Goal: Transaction & Acquisition: Subscribe to service/newsletter

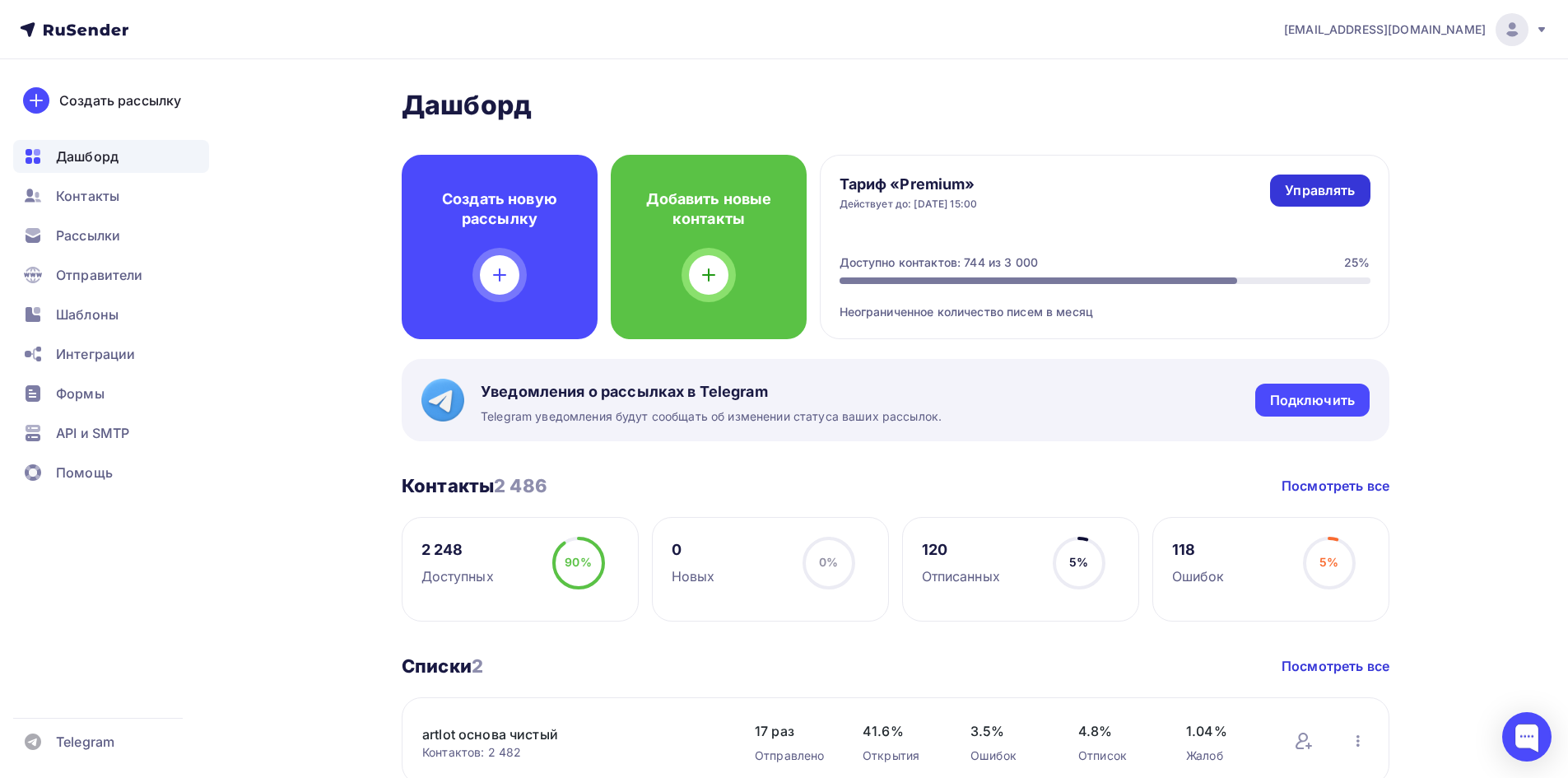
click at [1303, 182] on div "Управлять" at bounding box center [1320, 191] width 70 height 19
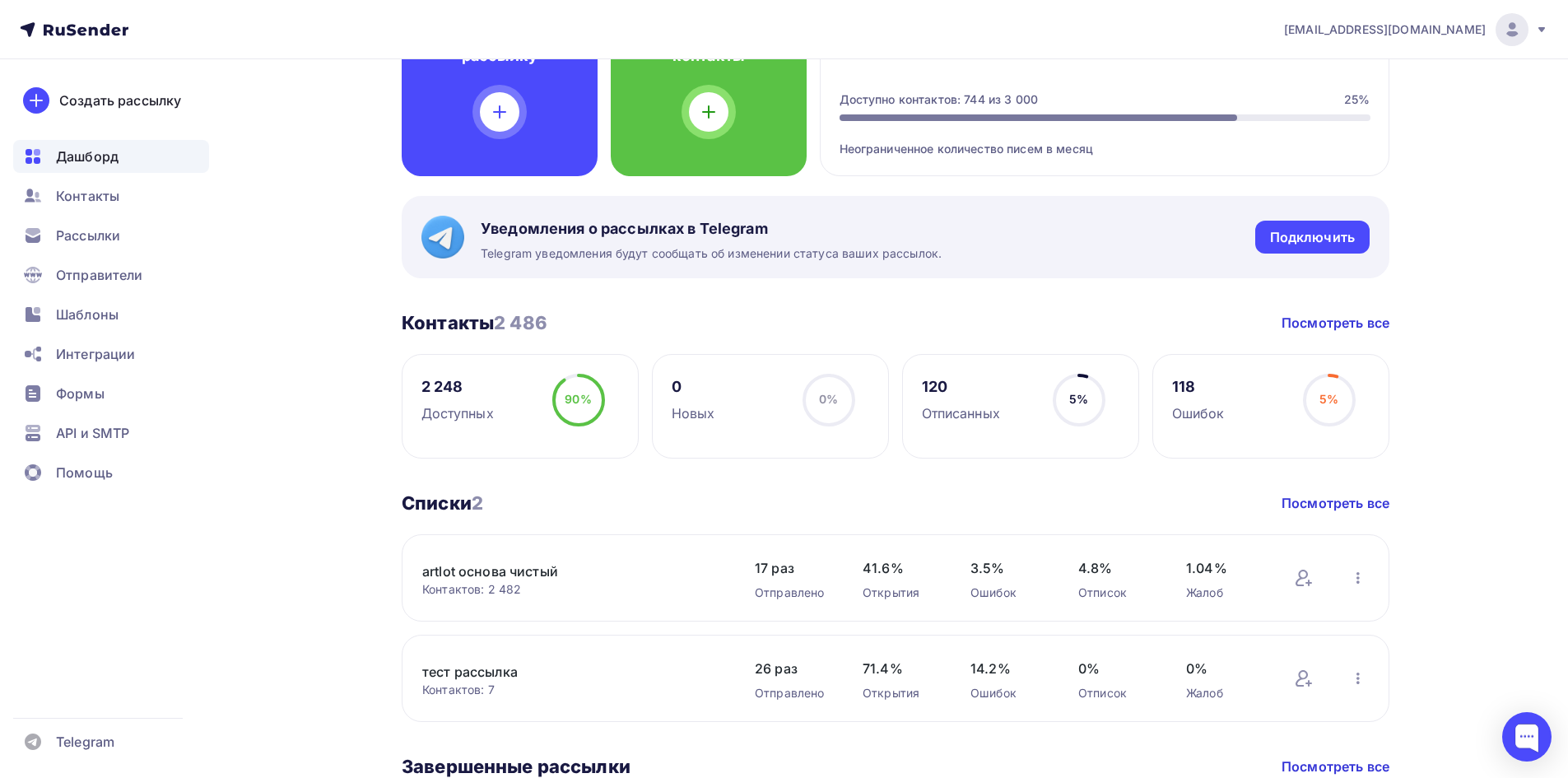
scroll to position [116, 0]
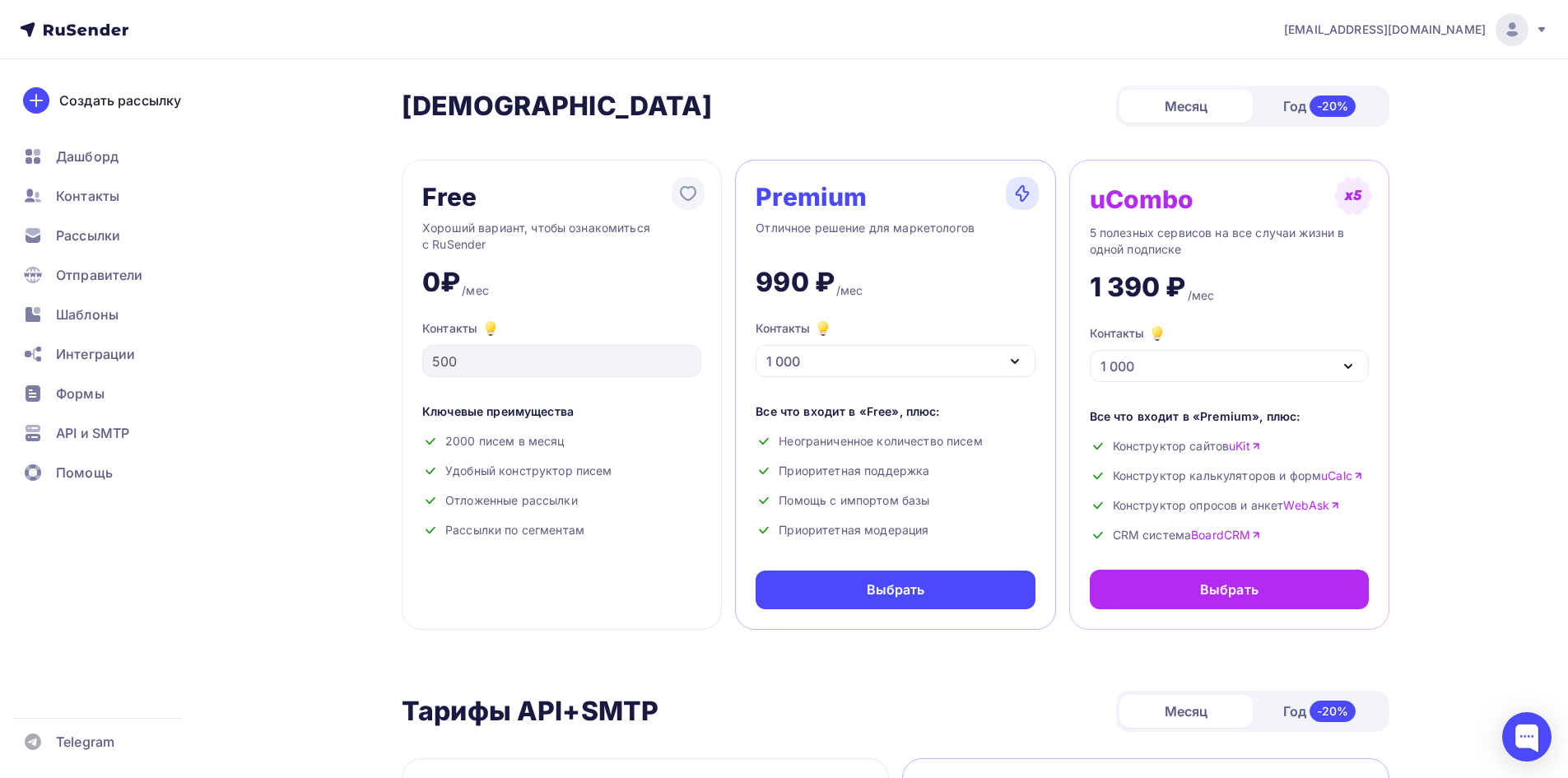
click at [821, 352] on div "1 000" at bounding box center [896, 360] width 279 height 32
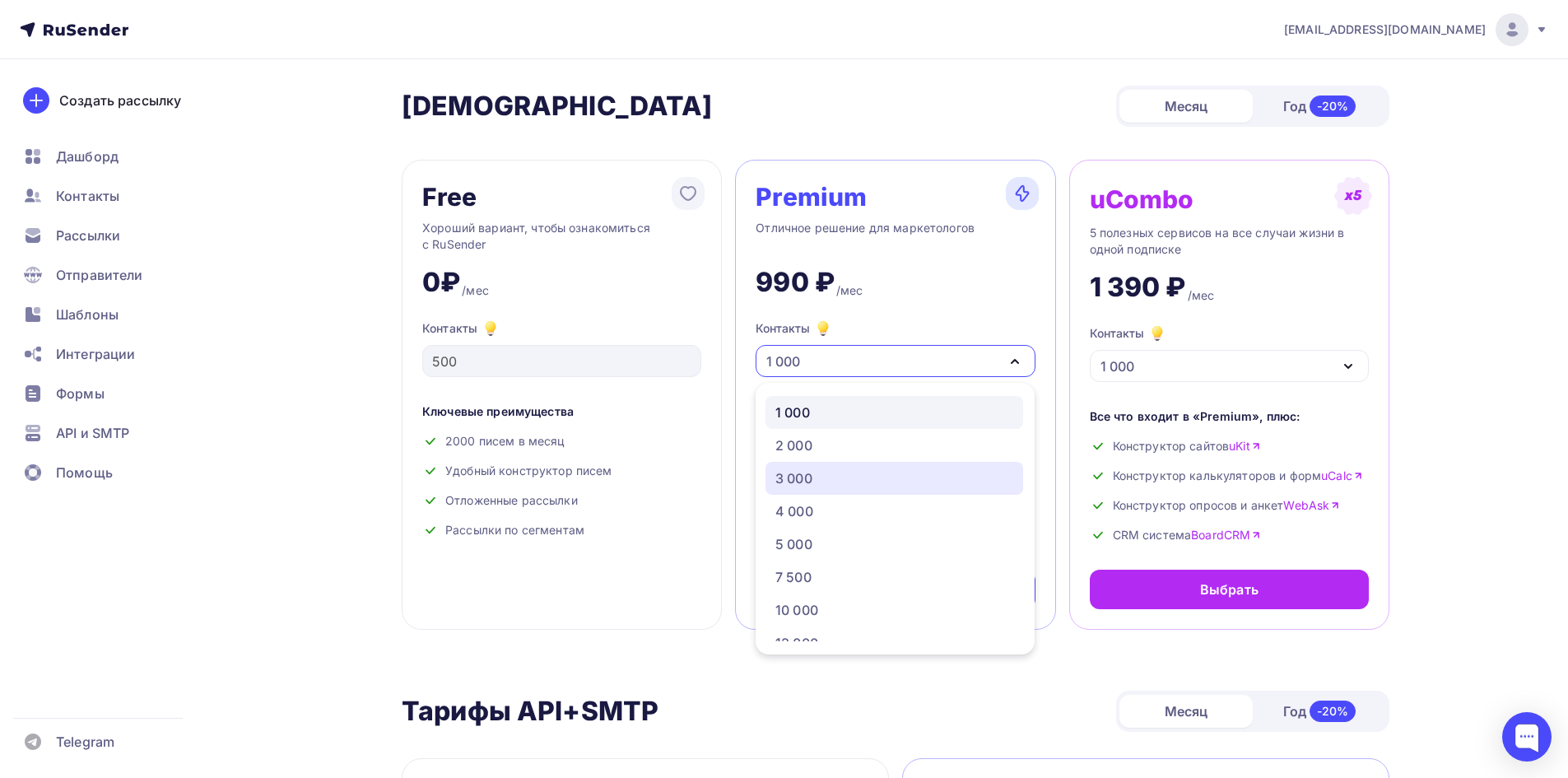
click at [805, 478] on div "3 000" at bounding box center [794, 478] width 37 height 19
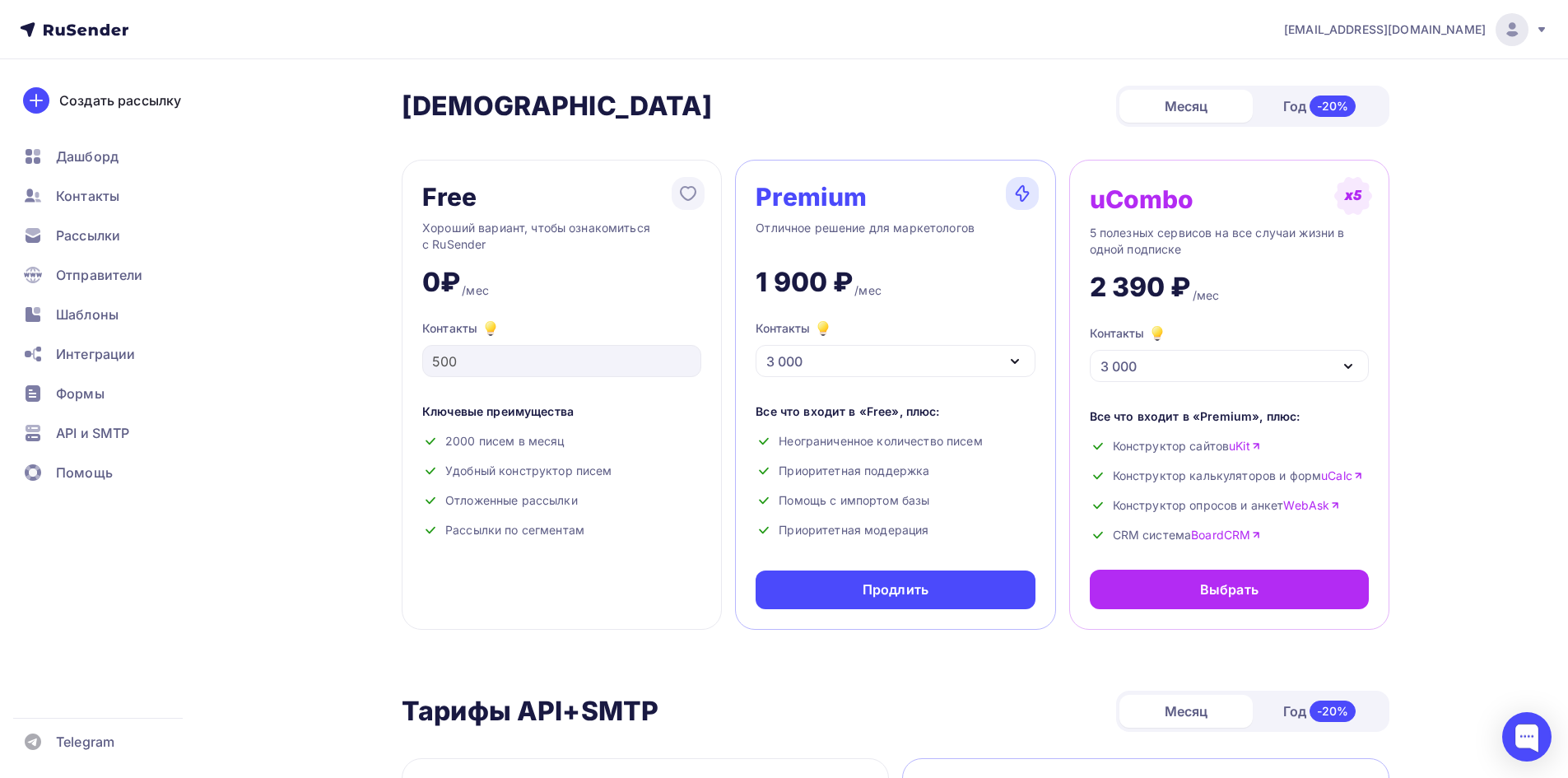
click at [830, 371] on div "3 000" at bounding box center [896, 360] width 279 height 32
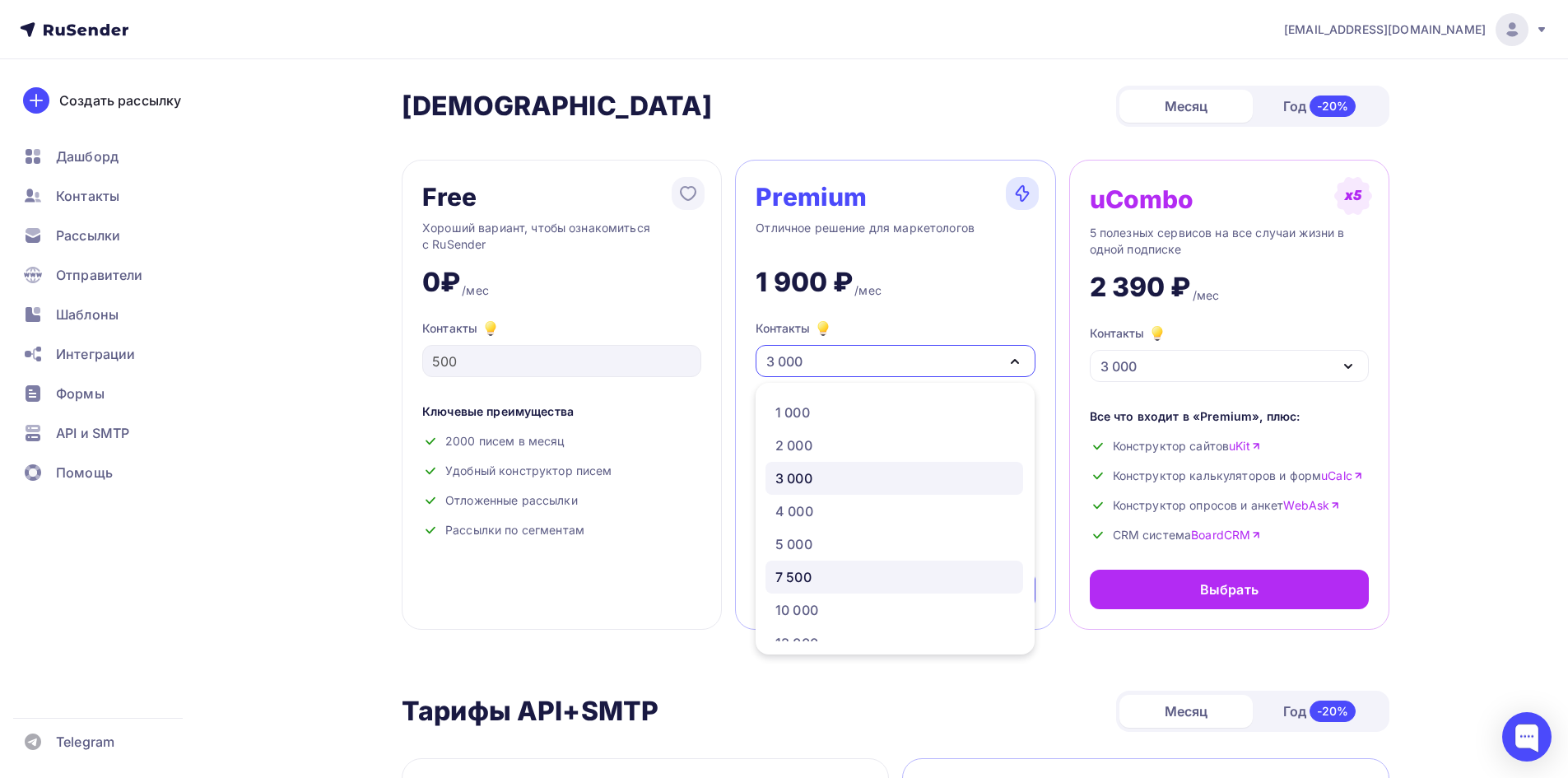
click at [838, 575] on div "7 500" at bounding box center [894, 576] width 238 height 19
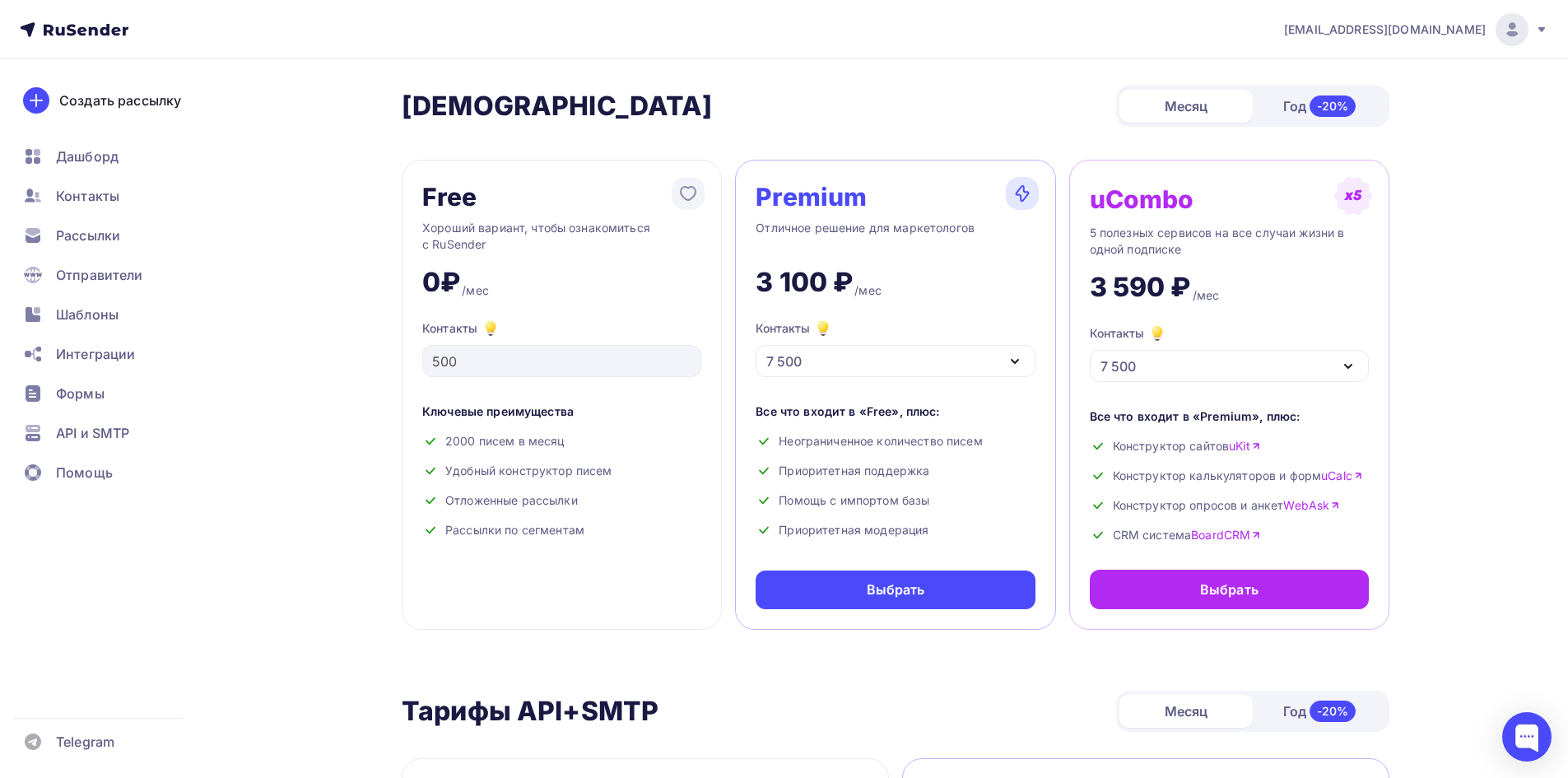
click at [1196, 113] on div "Месяц" at bounding box center [1186, 106] width 133 height 33
click at [1207, 103] on div "Месяц" at bounding box center [1186, 106] width 133 height 33
click at [1207, 104] on div "Месяц" at bounding box center [1186, 106] width 133 height 33
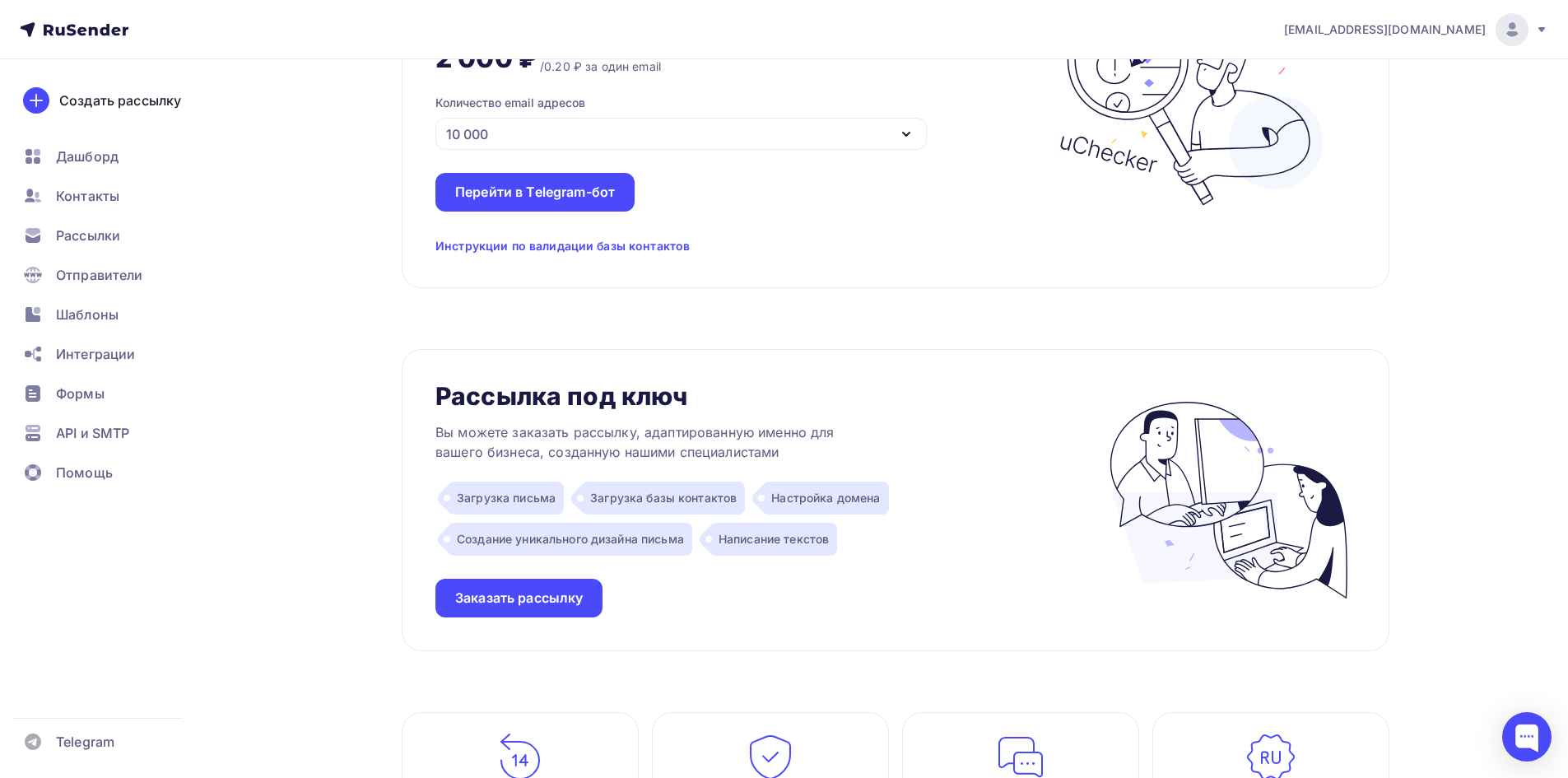
scroll to position [1234, 0]
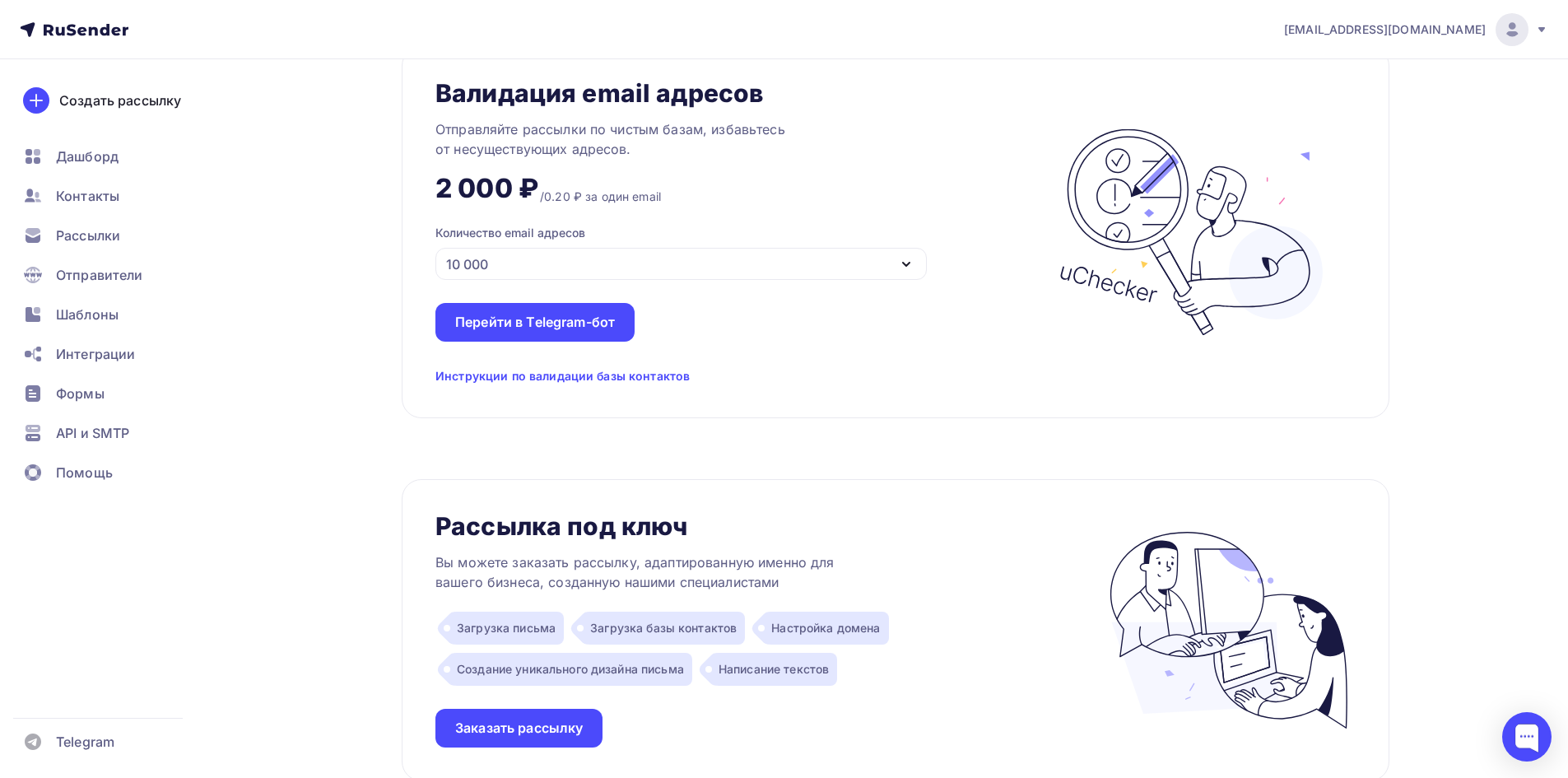
click at [530, 279] on div "10 000" at bounding box center [681, 263] width 491 height 32
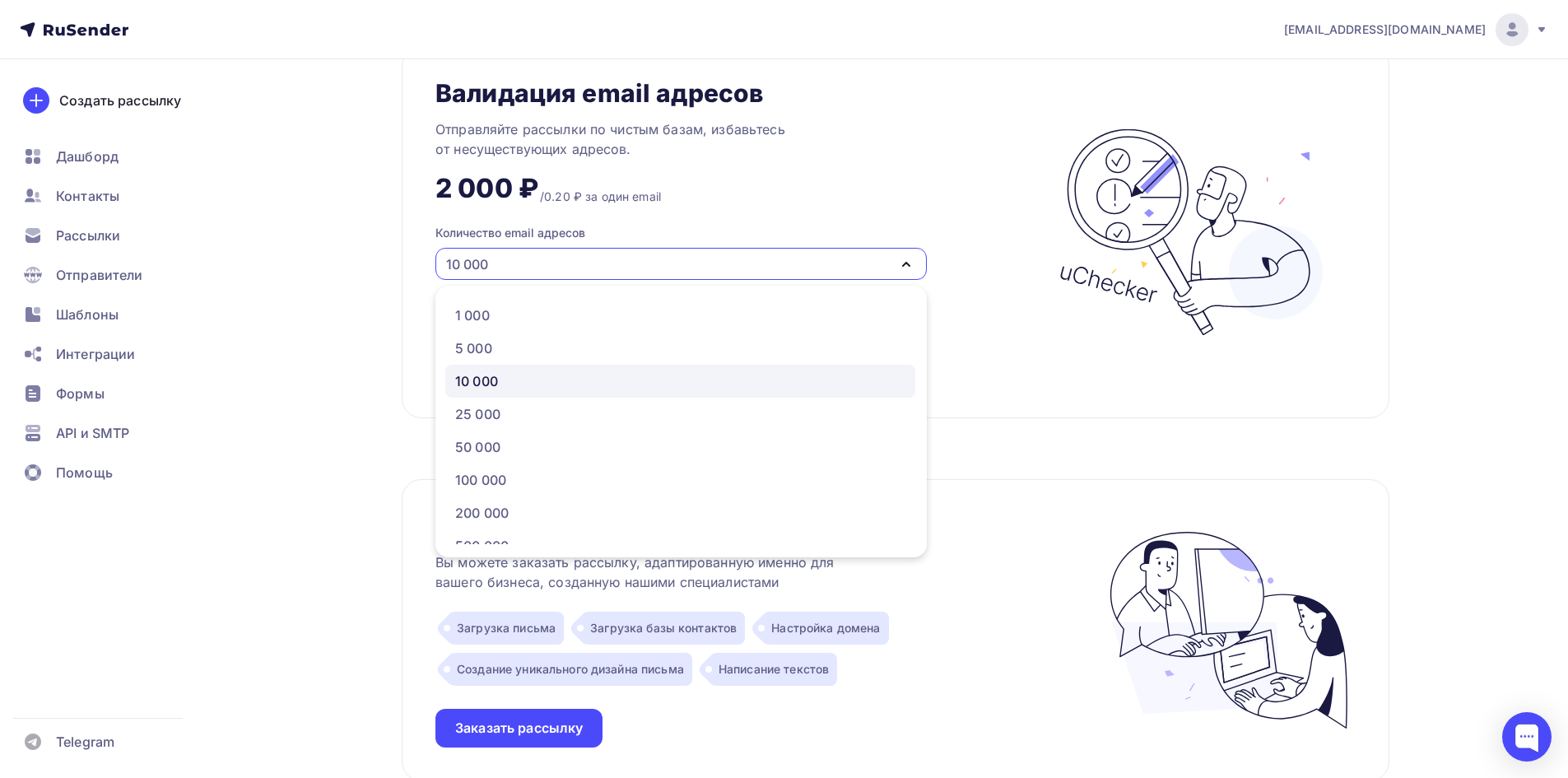
click at [530, 277] on div "10 000" at bounding box center [681, 263] width 491 height 32
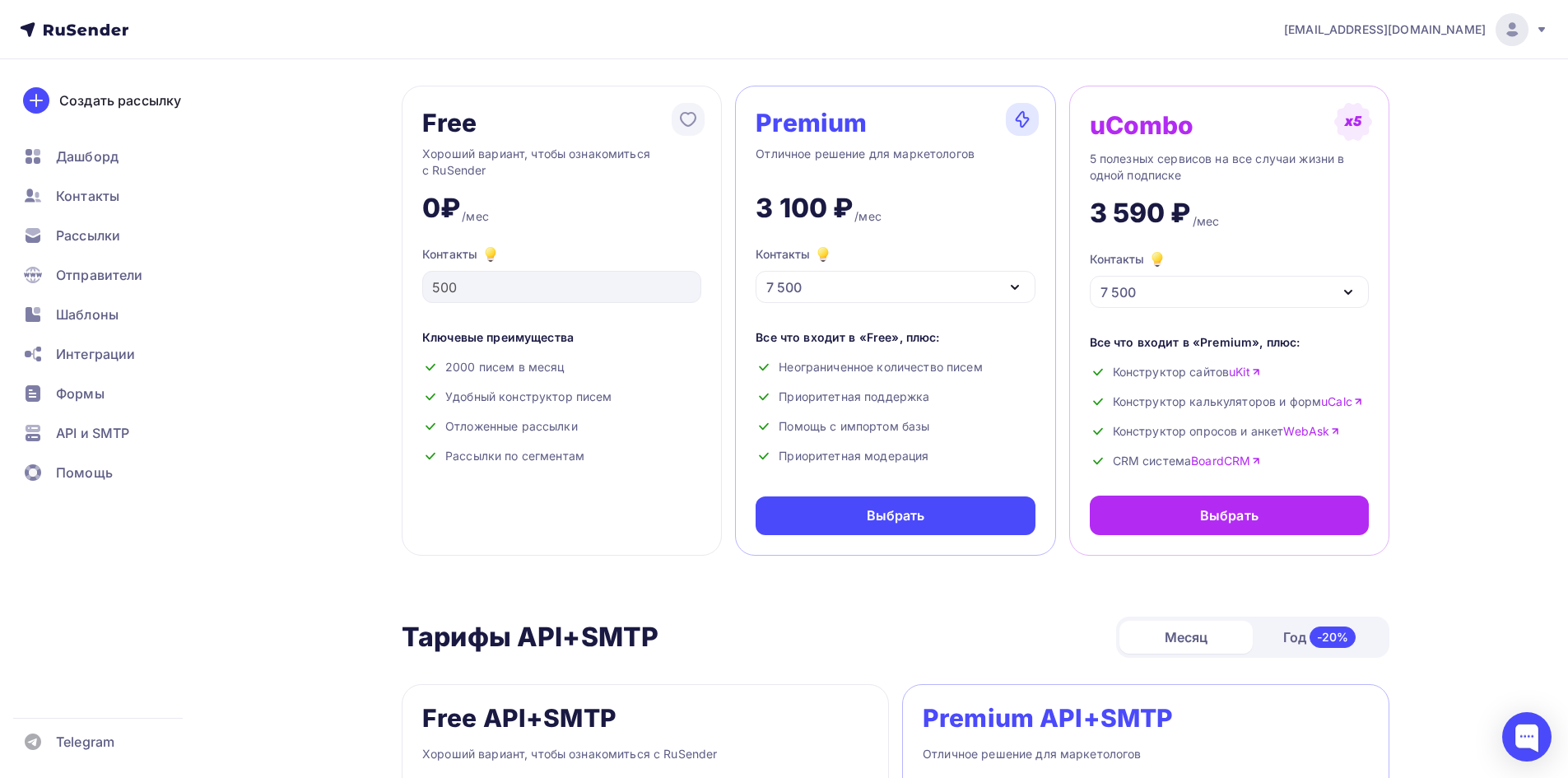
scroll to position [0, 0]
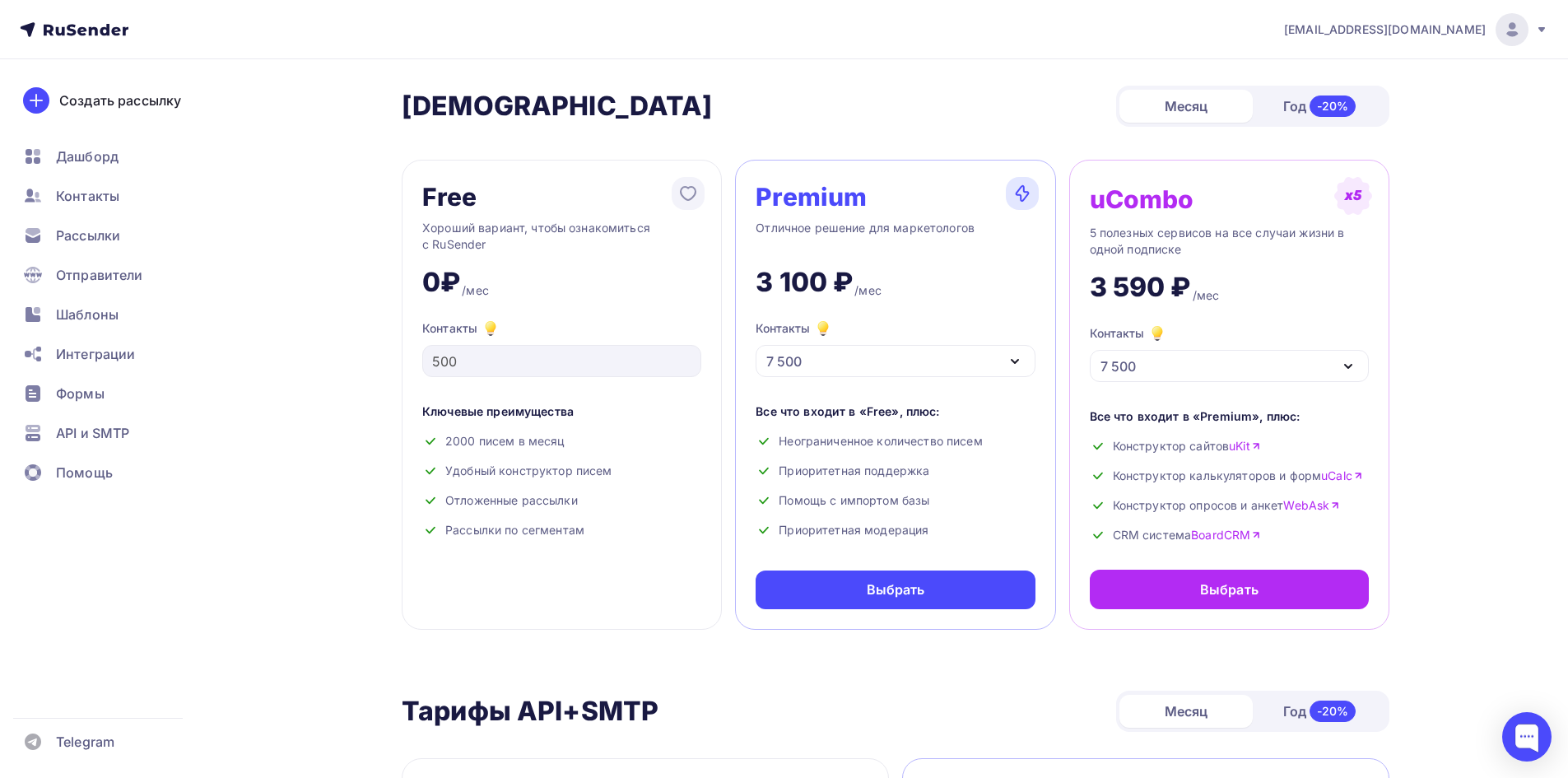
click at [922, 336] on div "Контакты 7 500" at bounding box center [896, 347] width 279 height 58
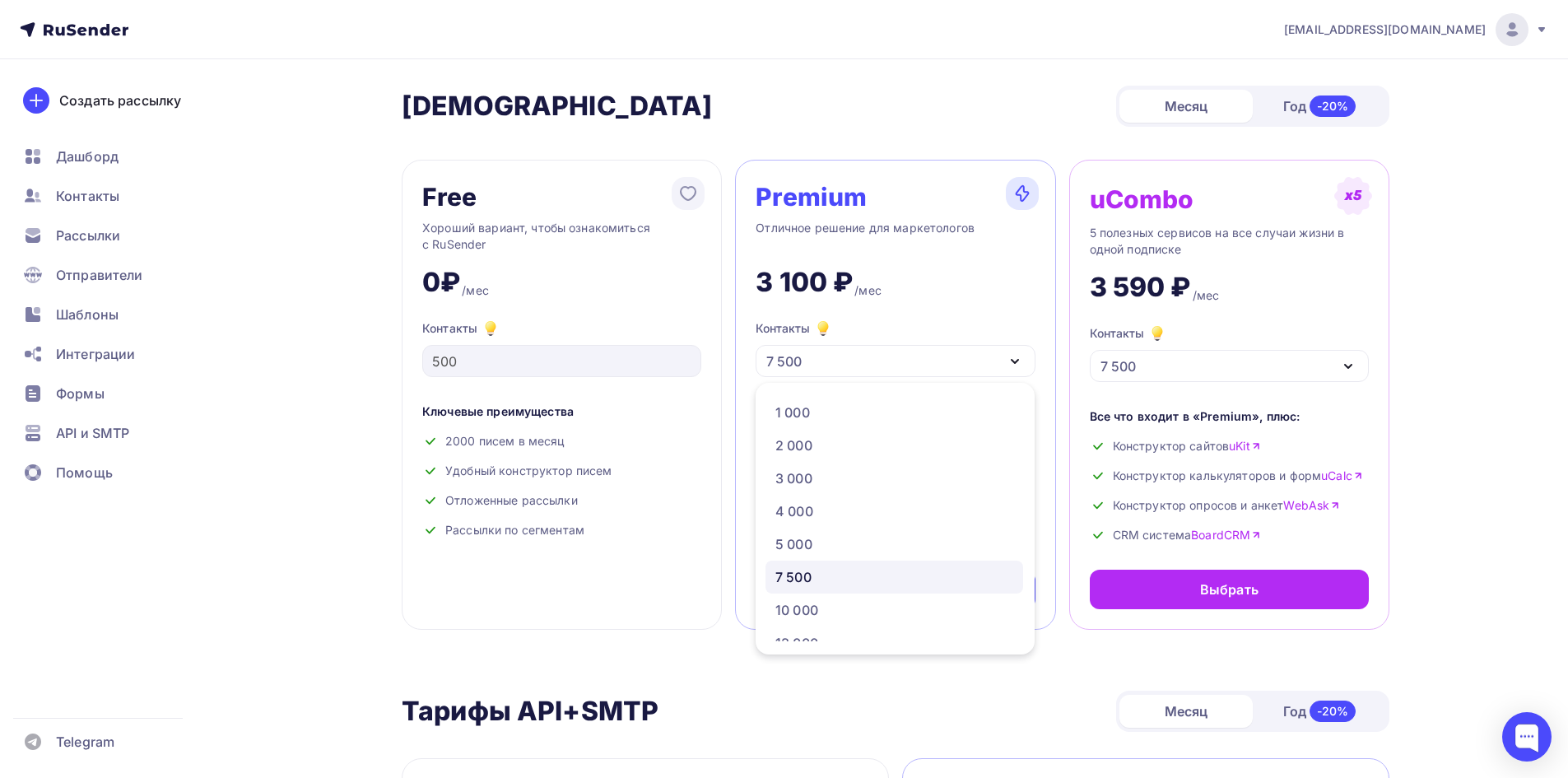
click at [919, 311] on div "Premium Отличное решение для маркетологов 3 100 ₽ /мес Контакты 7 500 1 000 2 0…" at bounding box center [896, 395] width 320 height 470
